Goal: Information Seeking & Learning: Check status

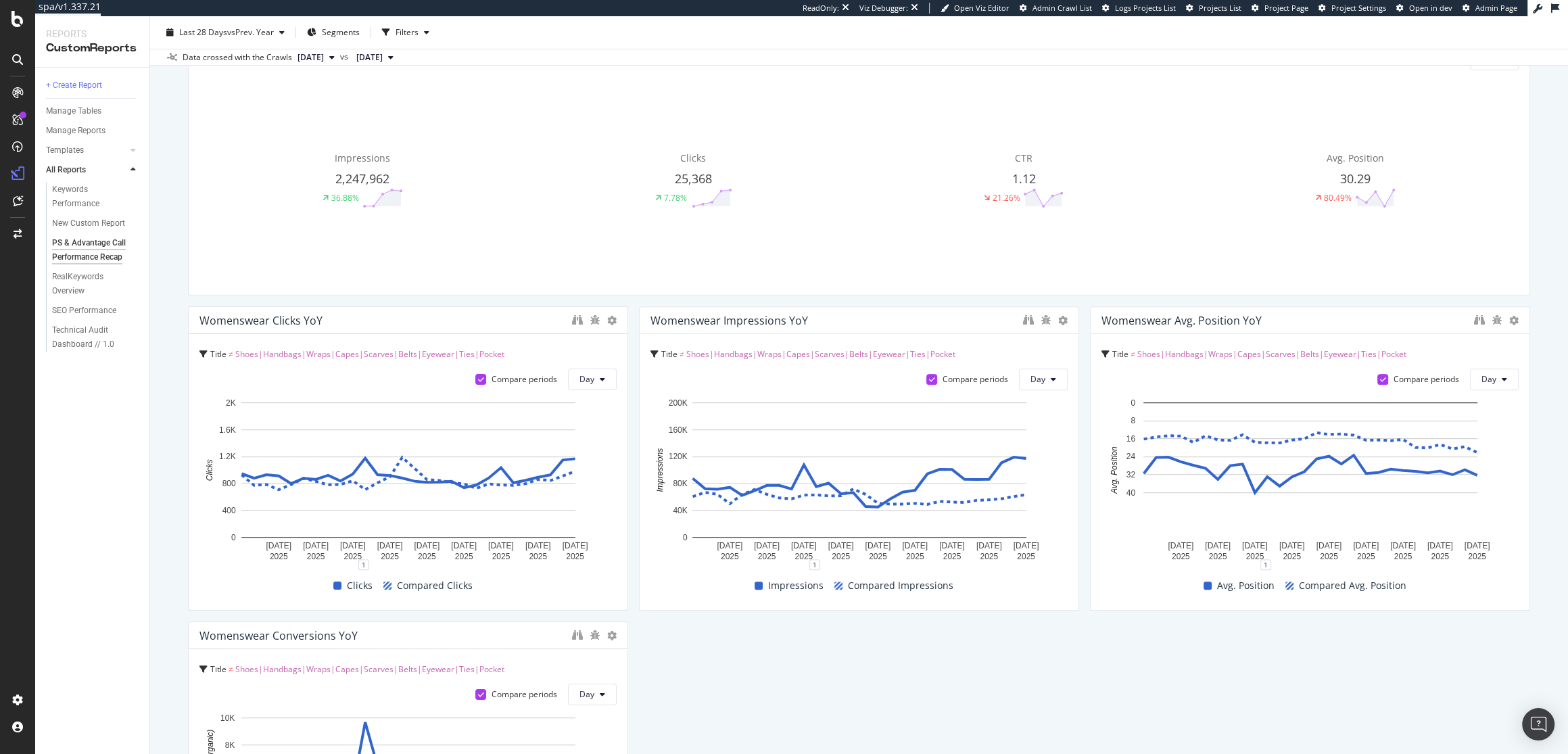
scroll to position [690, 0]
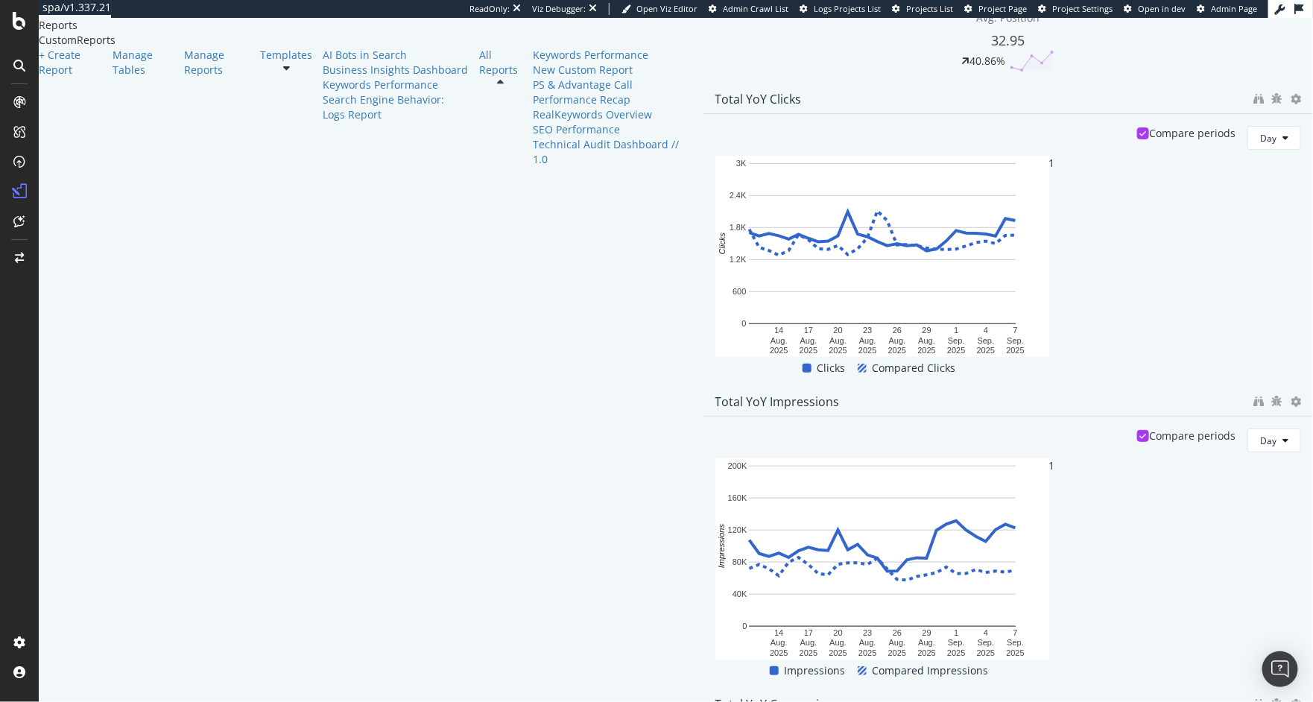
scroll to position [779, 0]
